Goal: Task Accomplishment & Management: Use online tool/utility

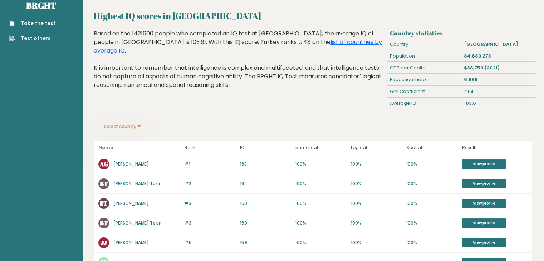
scroll to position [11, 0]
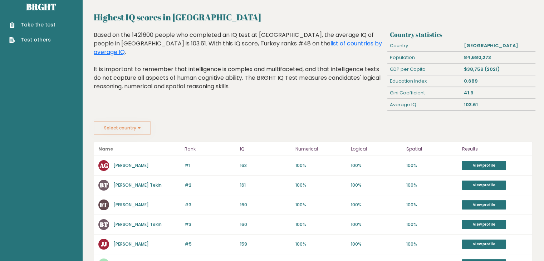
click at [127, 162] on link "[PERSON_NAME]" at bounding box center [130, 165] width 35 height 6
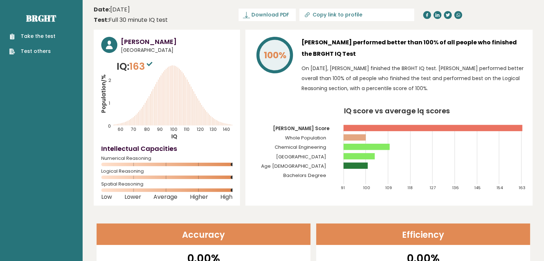
click at [152, 67] on sup at bounding box center [149, 64] width 9 height 10
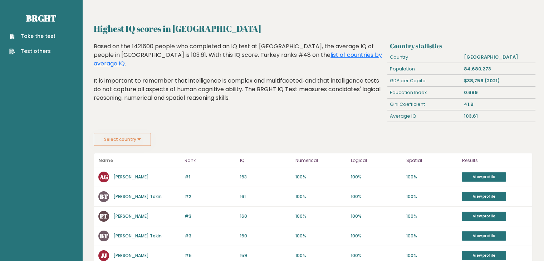
click at [37, 38] on link "Take the test" at bounding box center [32, 37] width 46 height 8
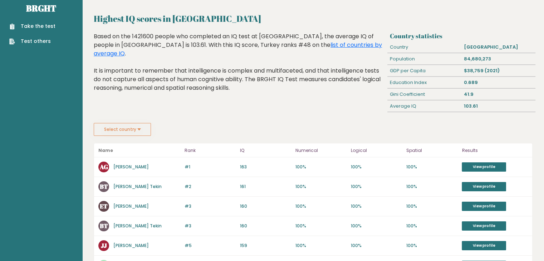
scroll to position [6, 0]
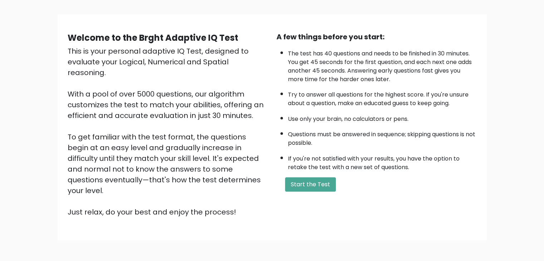
scroll to position [44, 0]
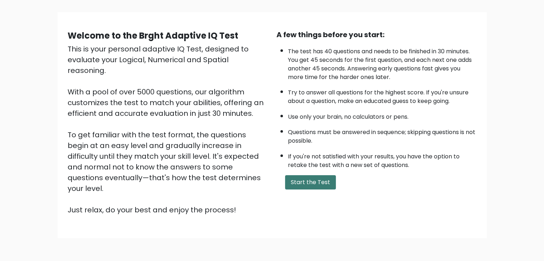
click at [309, 181] on button "Start the Test" at bounding box center [310, 182] width 51 height 14
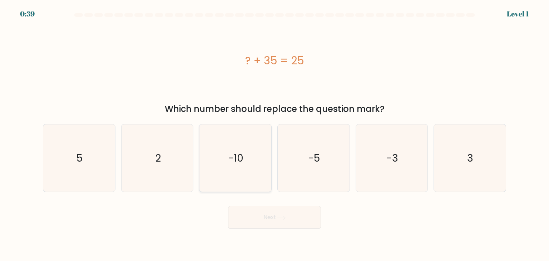
click at [236, 159] on text "-10" at bounding box center [235, 158] width 15 height 14
click at [275, 134] on input "c. -10" at bounding box center [275, 133] width 0 height 4
radio input "true"
click at [270, 206] on button "Next" at bounding box center [274, 217] width 93 height 23
